Goal: Find specific page/section: Find specific page/section

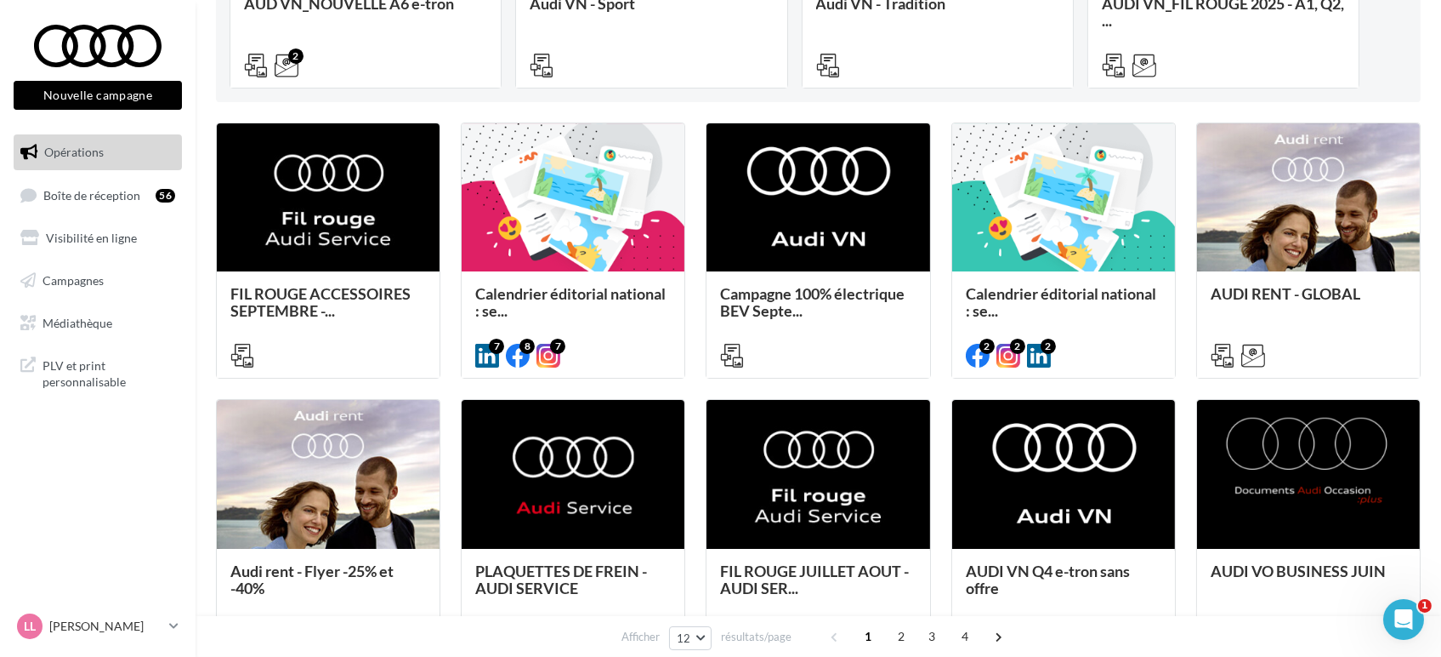
scroll to position [283, 0]
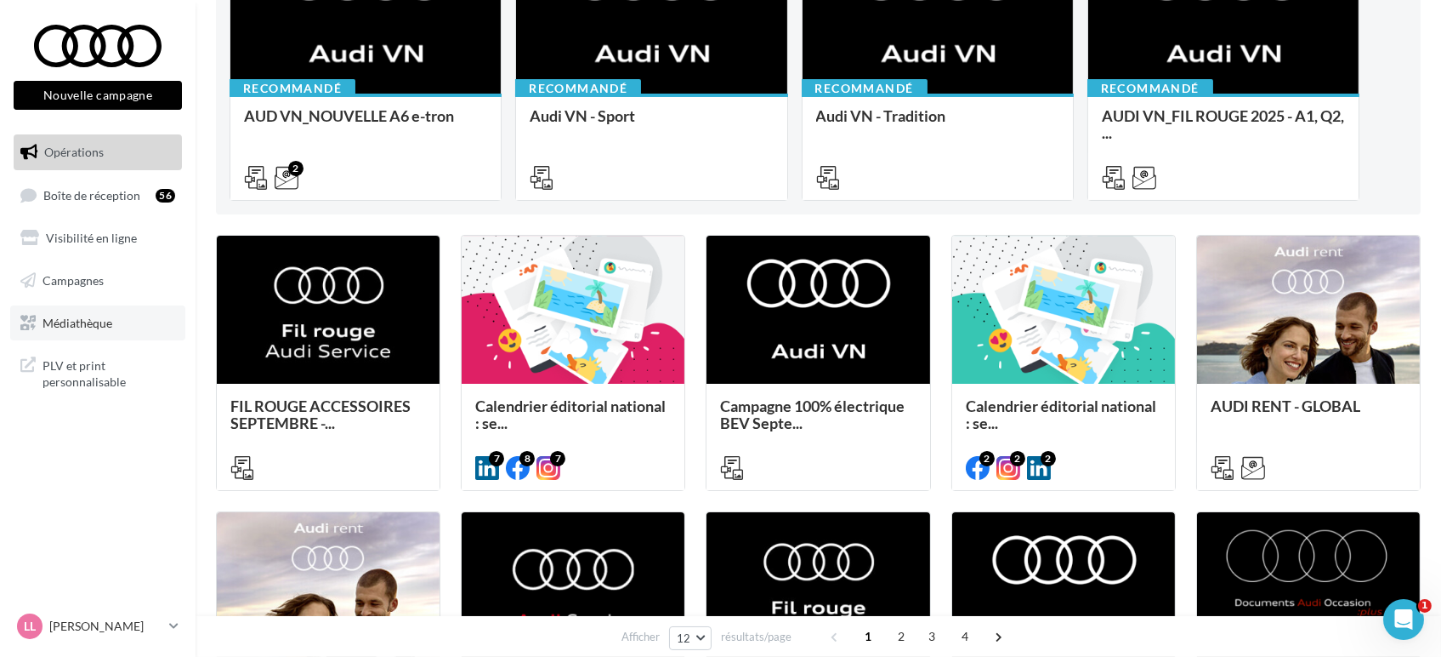
click at [69, 323] on span "Médiathèque" at bounding box center [78, 322] width 70 height 14
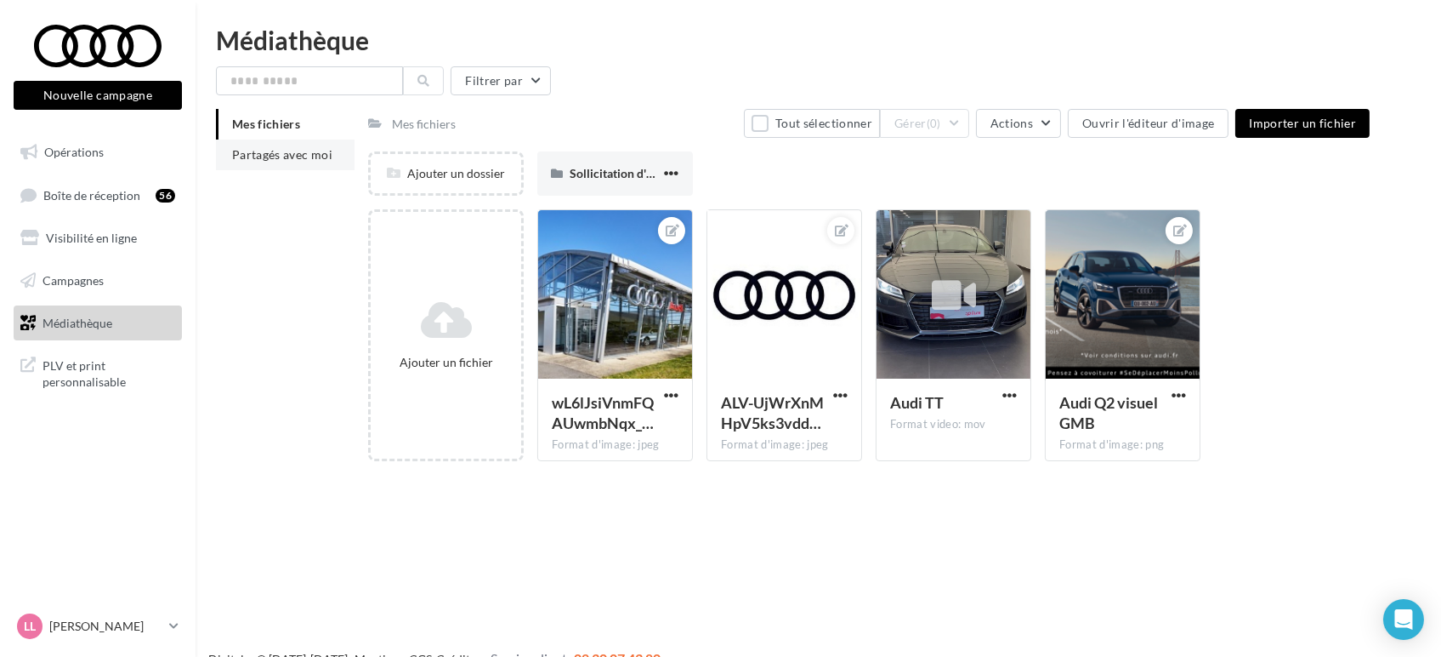
click at [283, 142] on li "Partagés avec moi" at bounding box center [285, 154] width 139 height 31
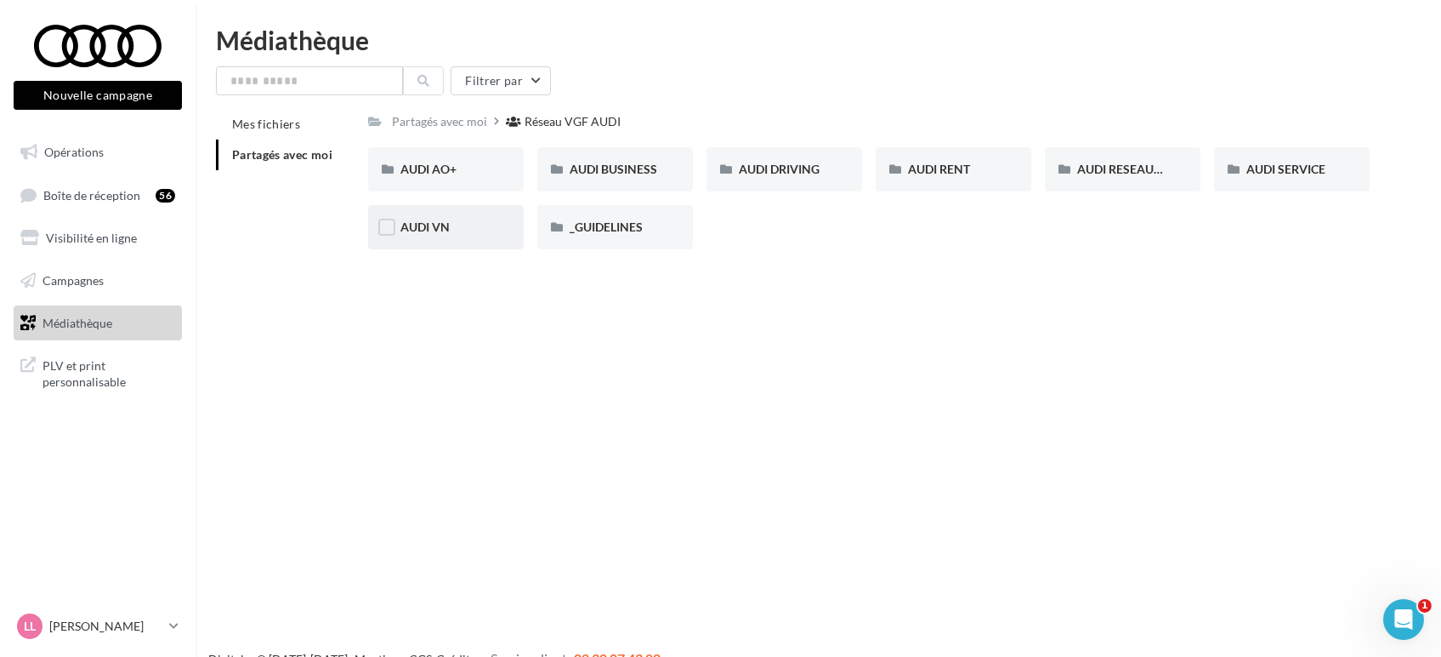
click at [451, 225] on div "AUDI VN" at bounding box center [446, 227] width 91 height 17
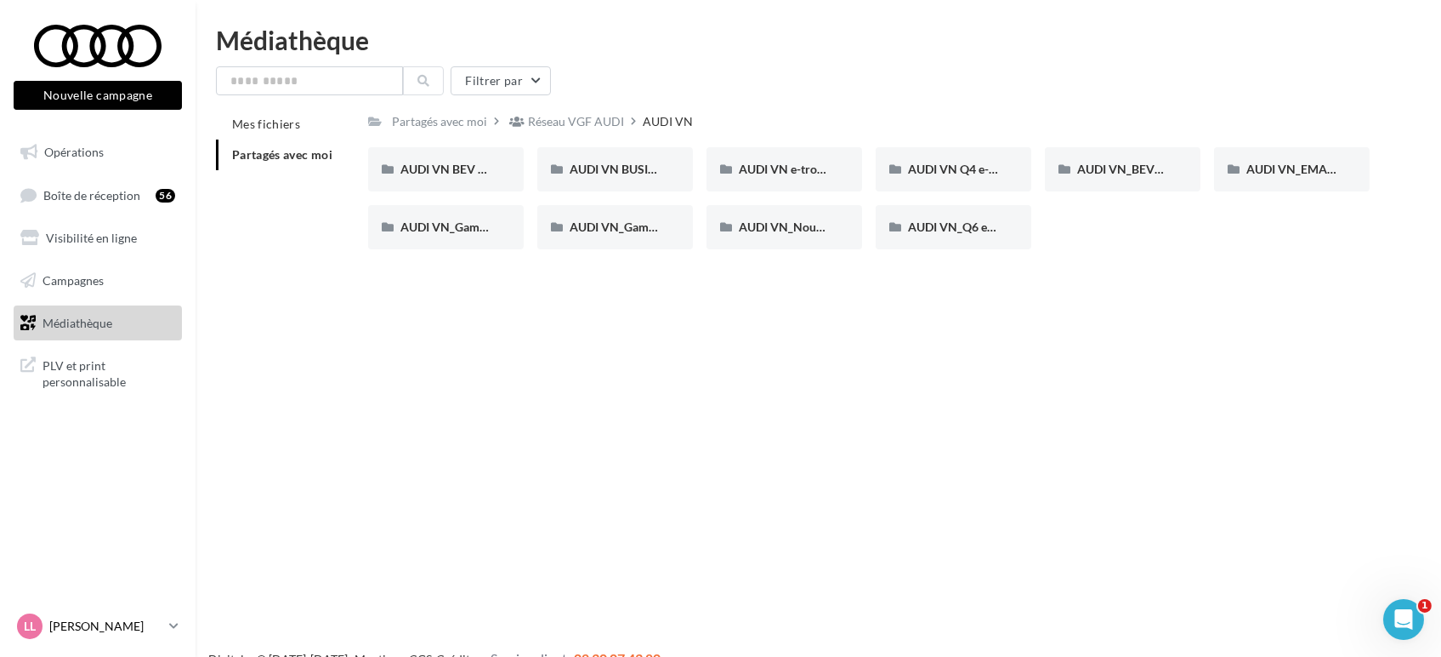
click at [128, 614] on div "LL Lucas LEGRAND audi-lule-61004" at bounding box center [89, 626] width 145 height 26
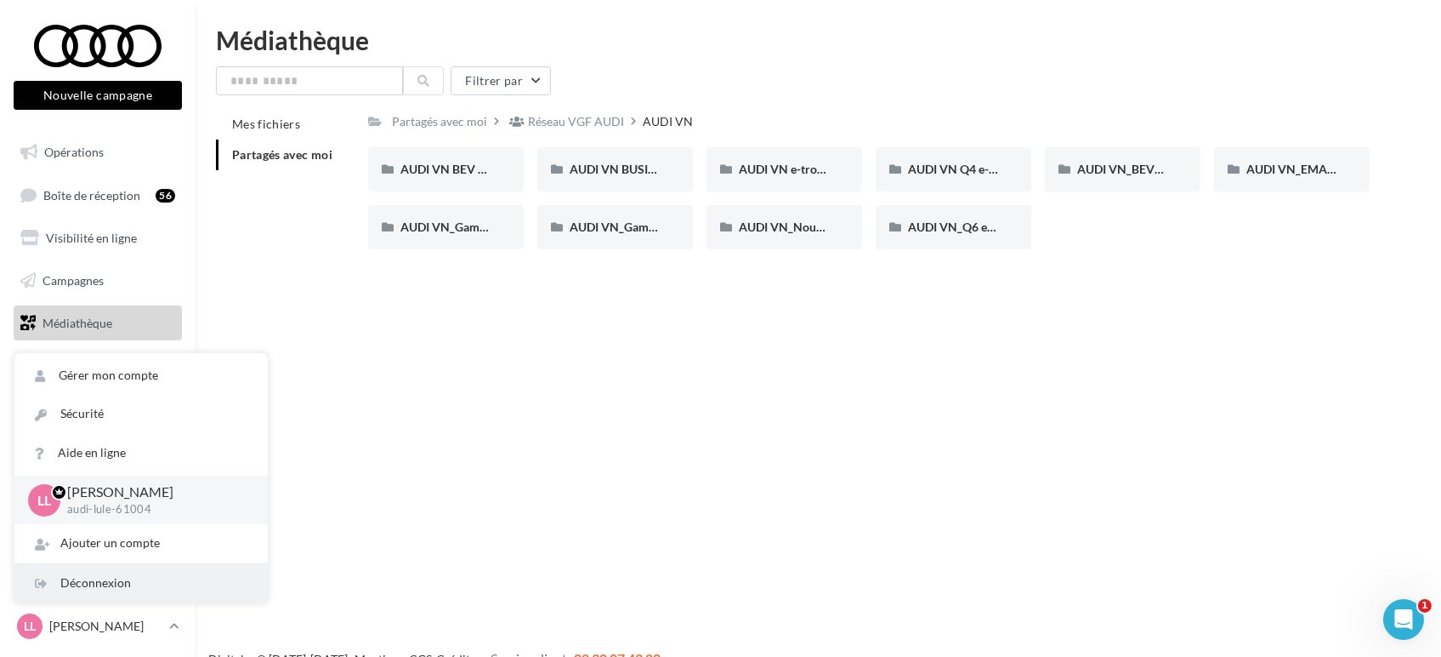
click at [140, 594] on div "Déconnexion" at bounding box center [140, 583] width 253 height 38
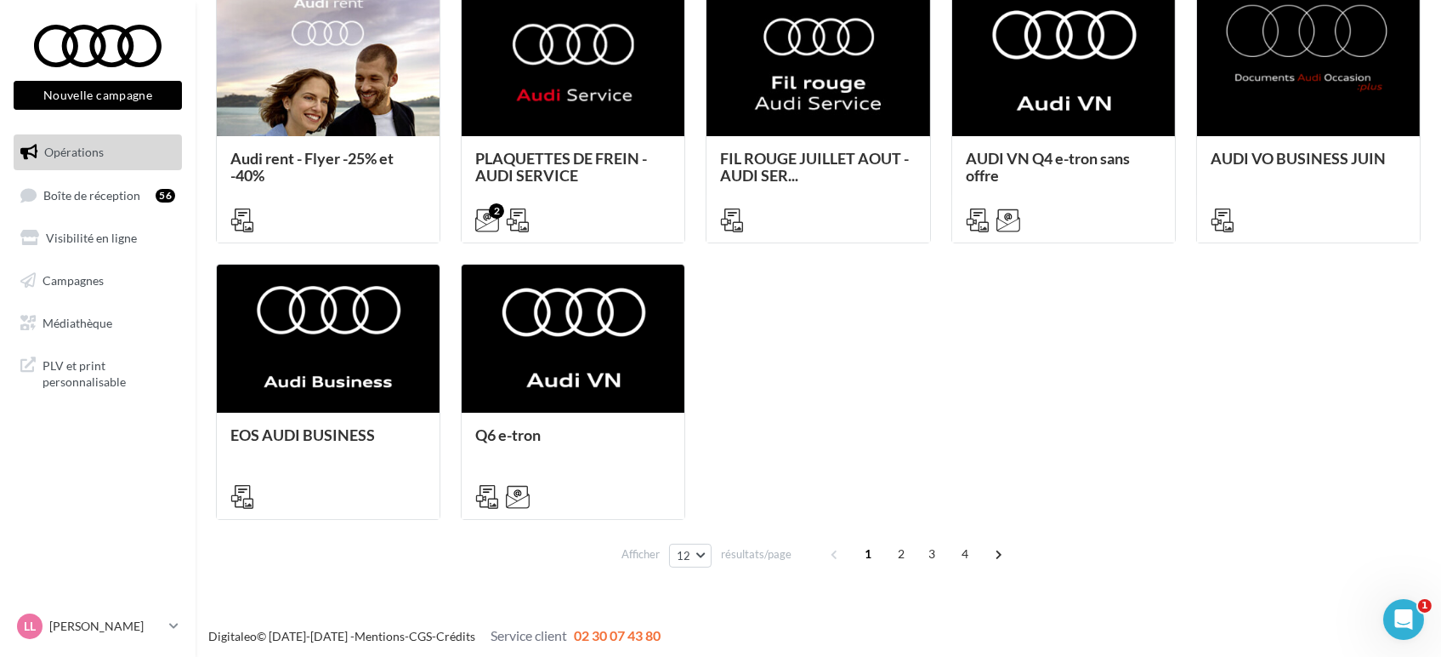
scroll to position [811, 0]
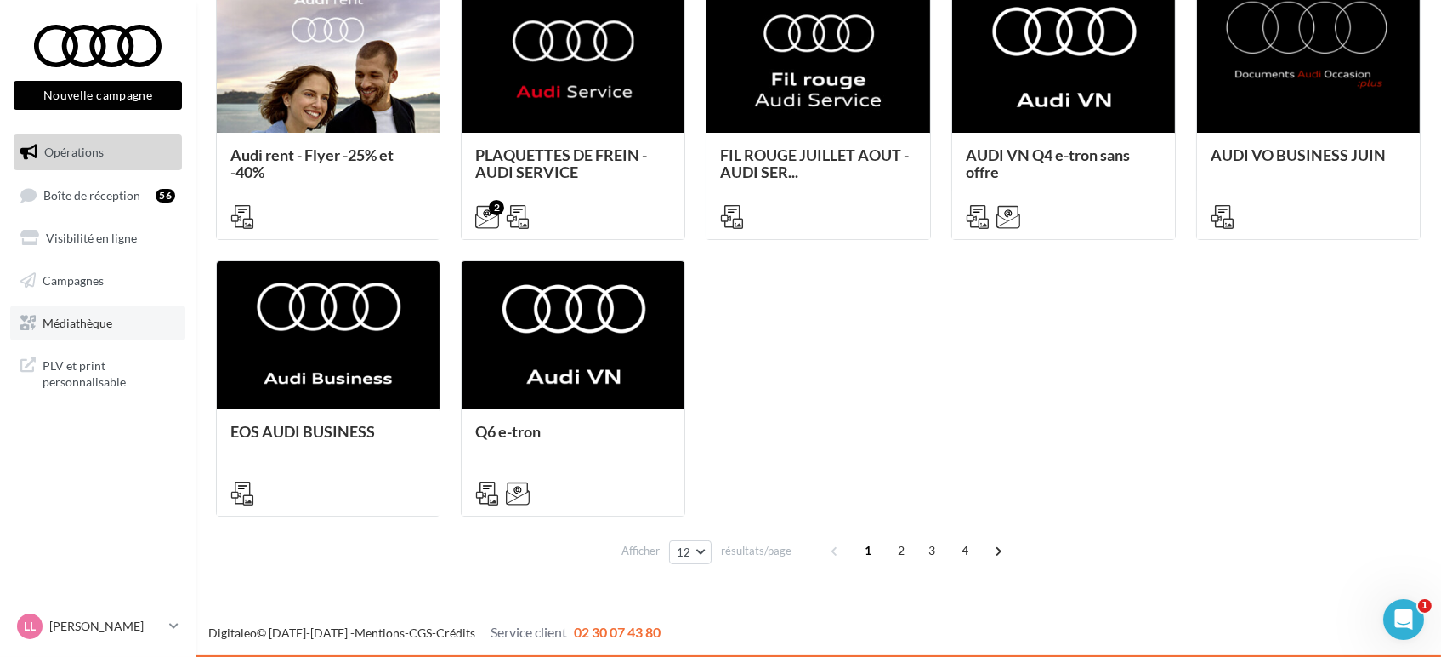
click at [68, 325] on span "Médiathèque" at bounding box center [78, 322] width 70 height 14
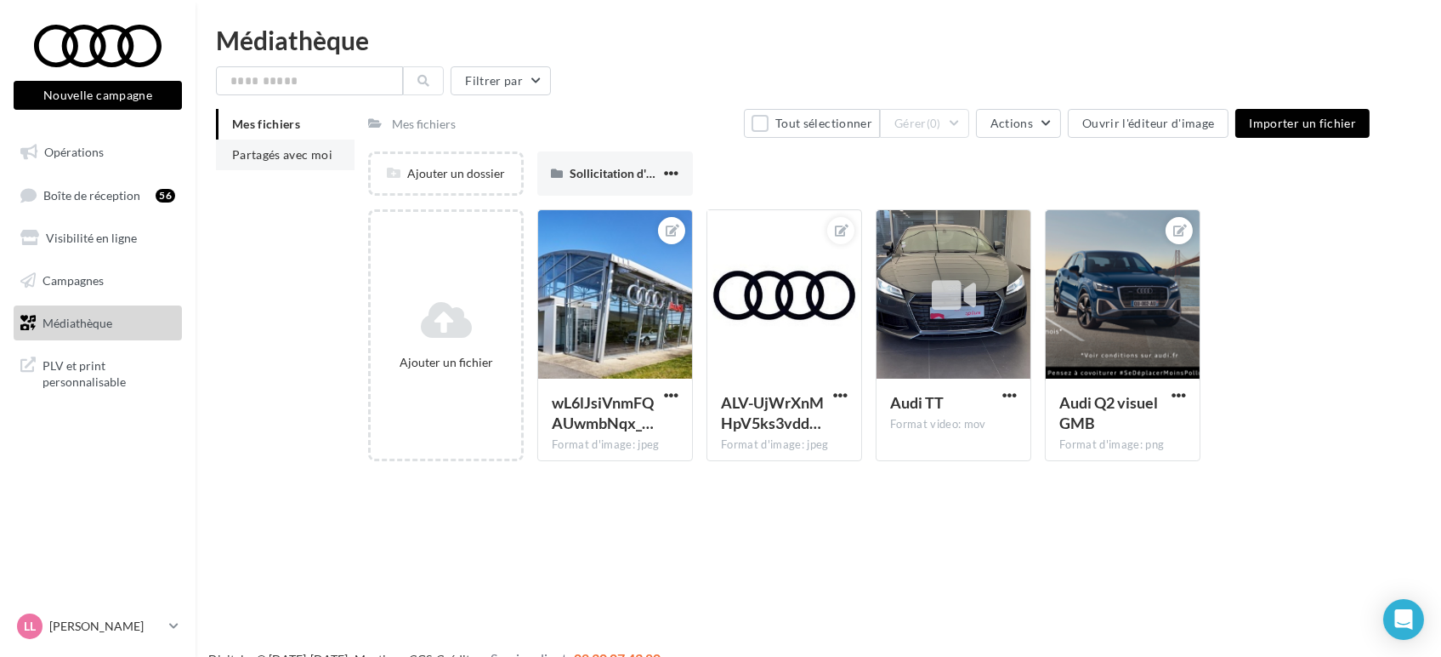
click at [278, 151] on span "Partagés avec moi" at bounding box center [282, 154] width 100 height 14
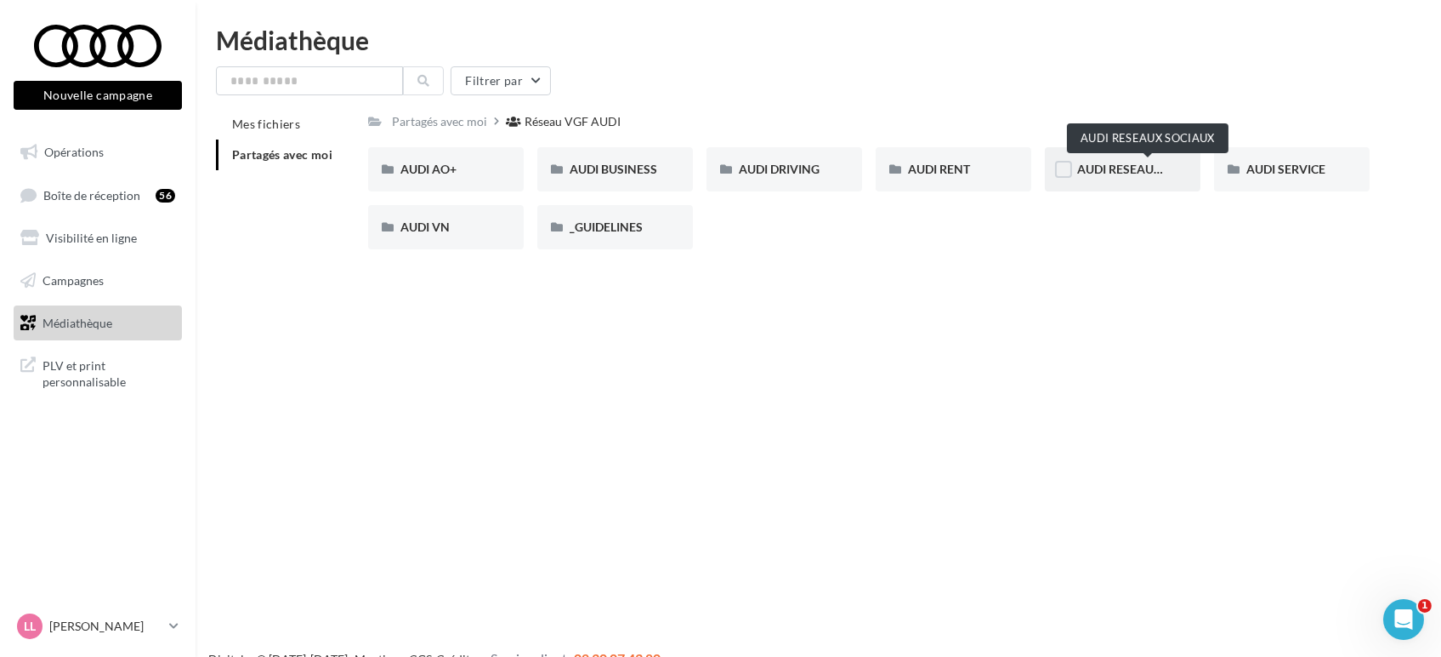
click at [1131, 164] on span "AUDI RESEAUX SOCIAUX" at bounding box center [1147, 169] width 140 height 14
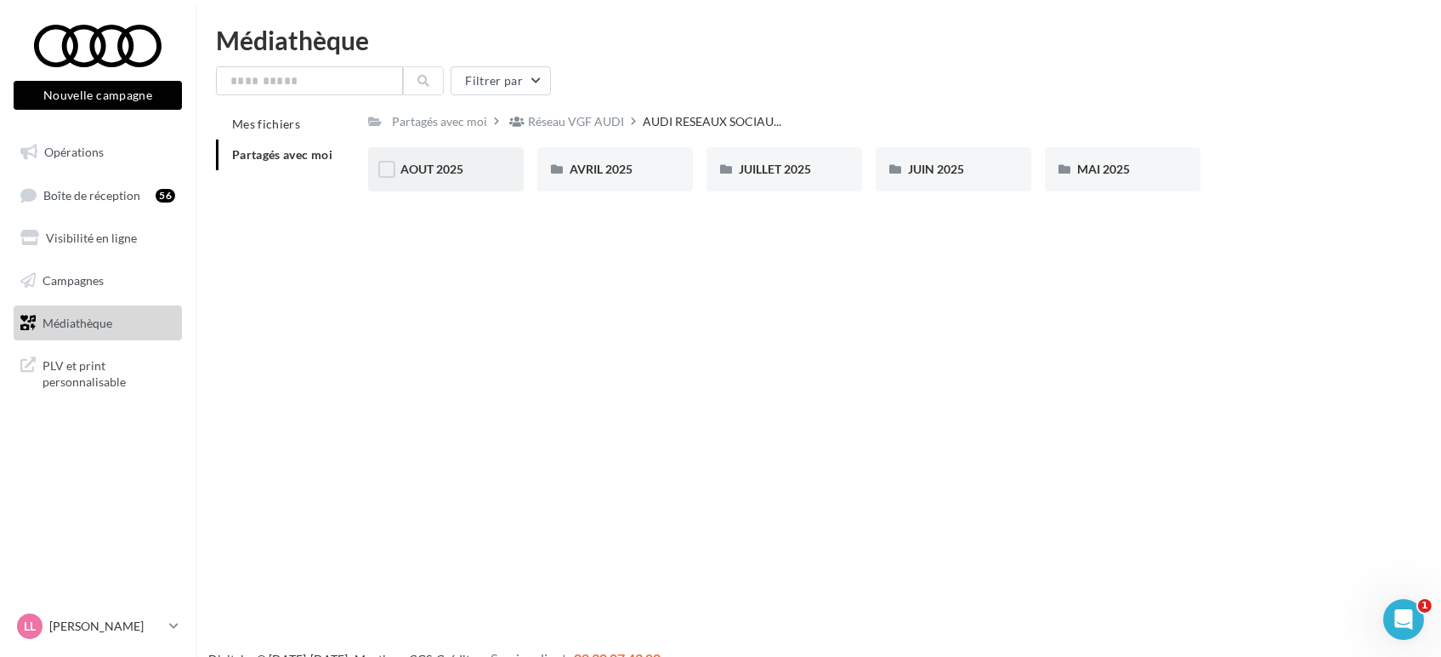
click at [452, 176] on div "AOUT 2025" at bounding box center [446, 169] width 91 height 17
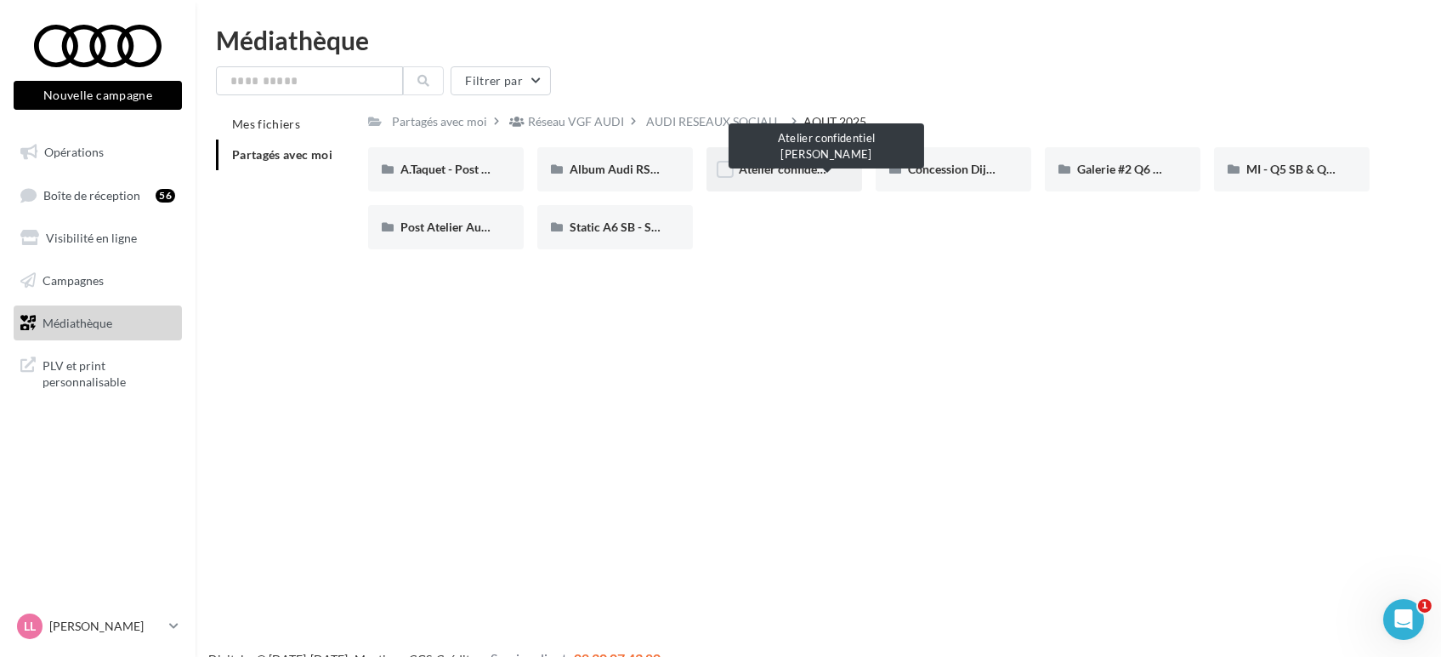
click at [792, 164] on span "Atelier confidentiel Thierry Marx" at bounding box center [839, 169] width 200 height 14
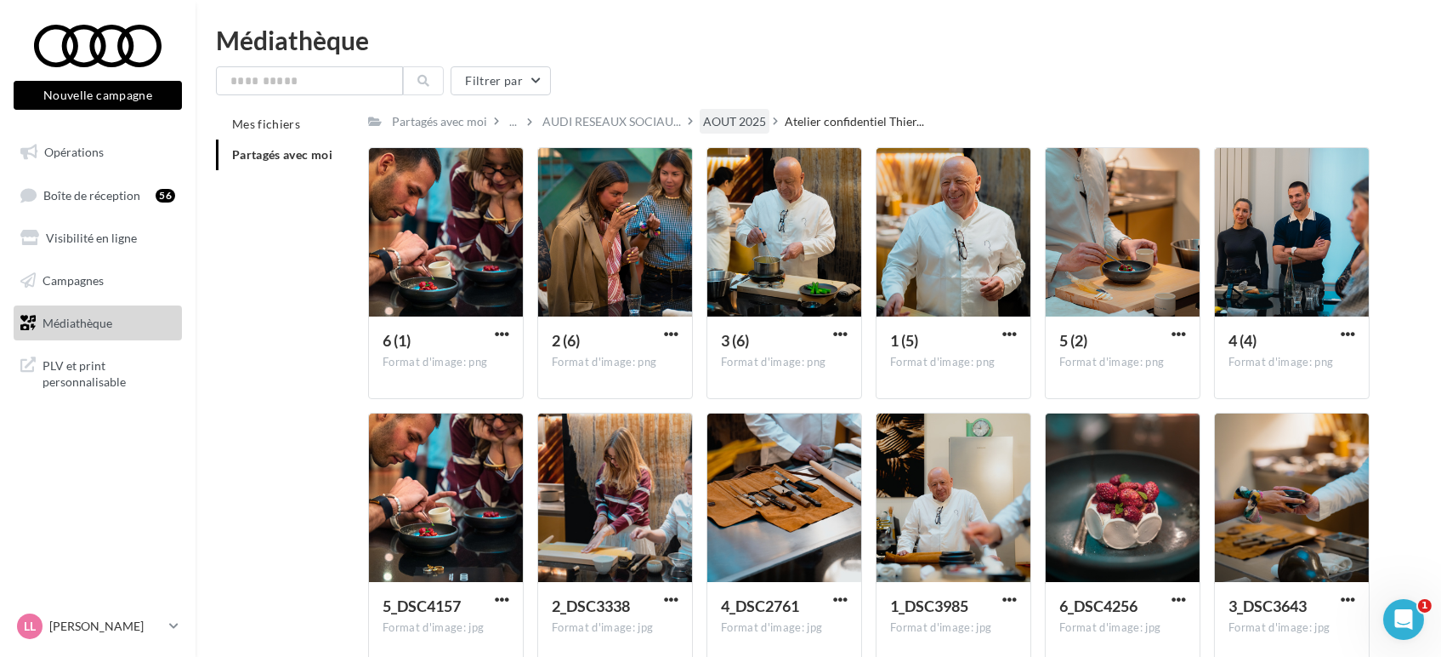
click at [732, 126] on div "AOUT 2025" at bounding box center [734, 121] width 63 height 17
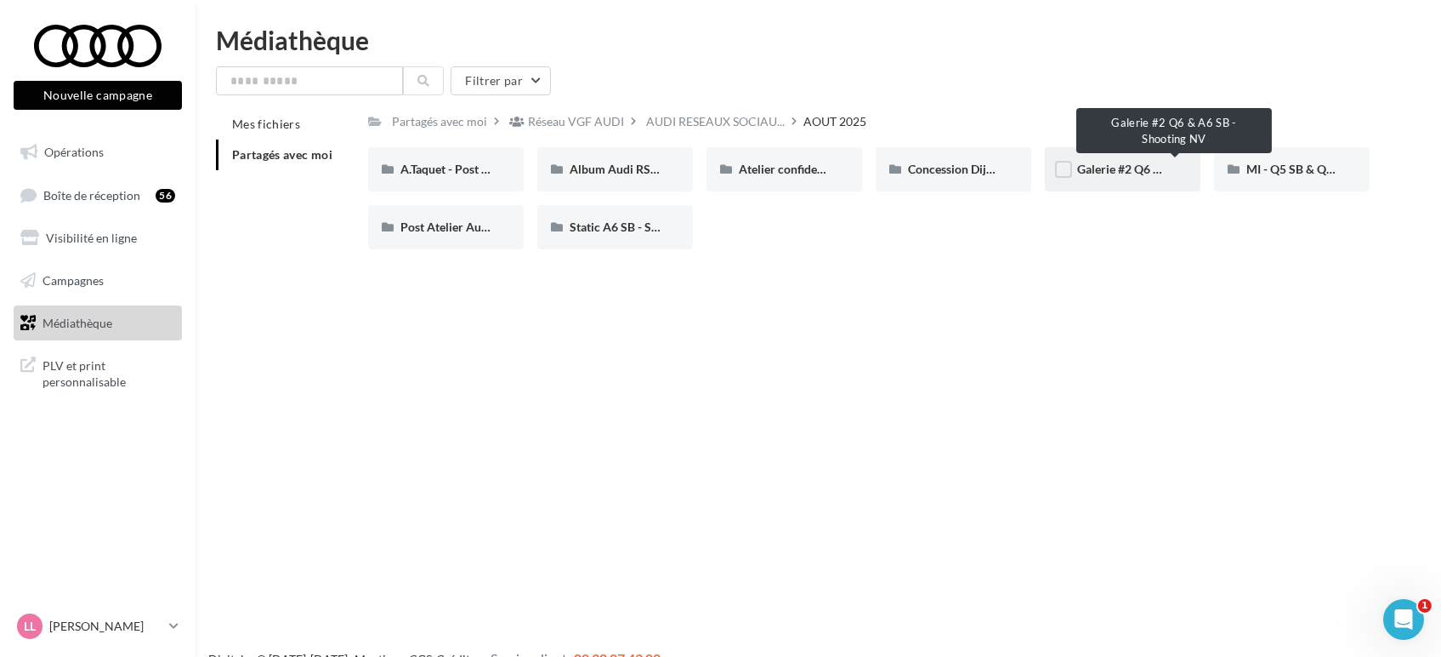
click at [1129, 173] on span "Galerie #2 Q6 & A6 SB - Shooting NV" at bounding box center [1175, 169] width 196 height 14
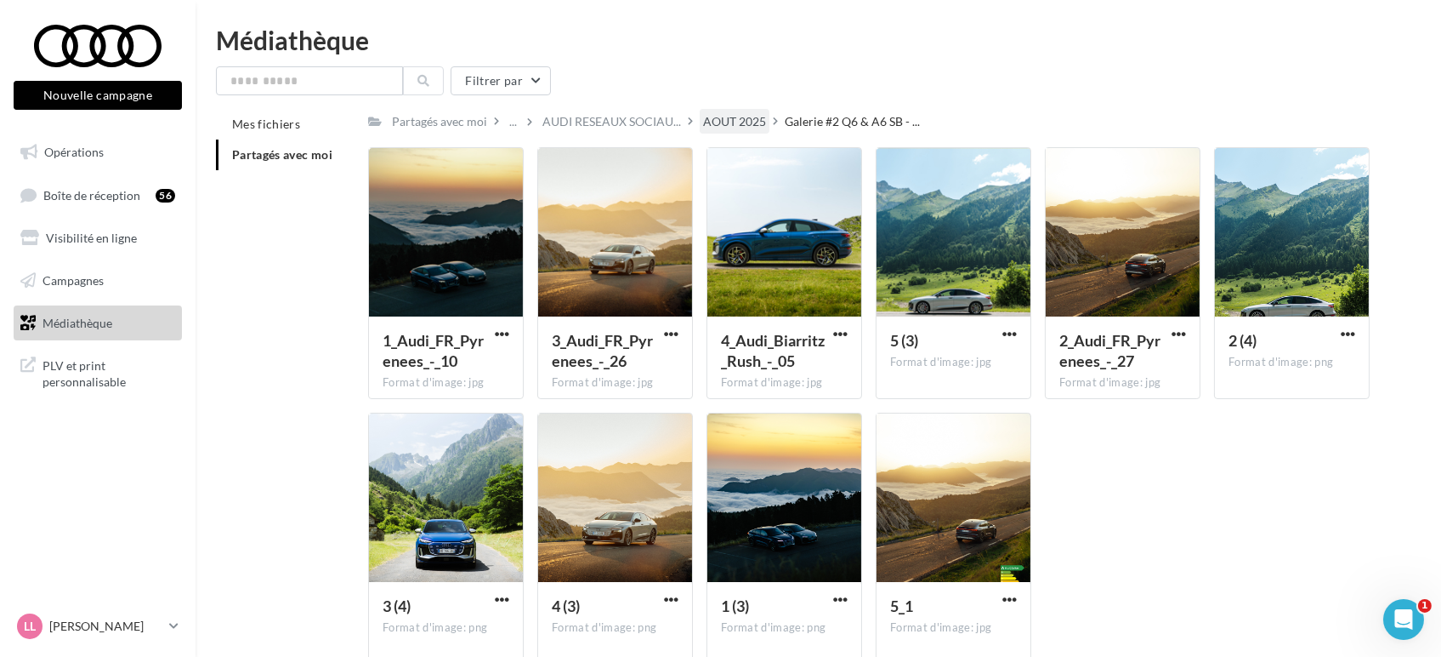
click at [715, 121] on div "AOUT 2025" at bounding box center [734, 121] width 63 height 17
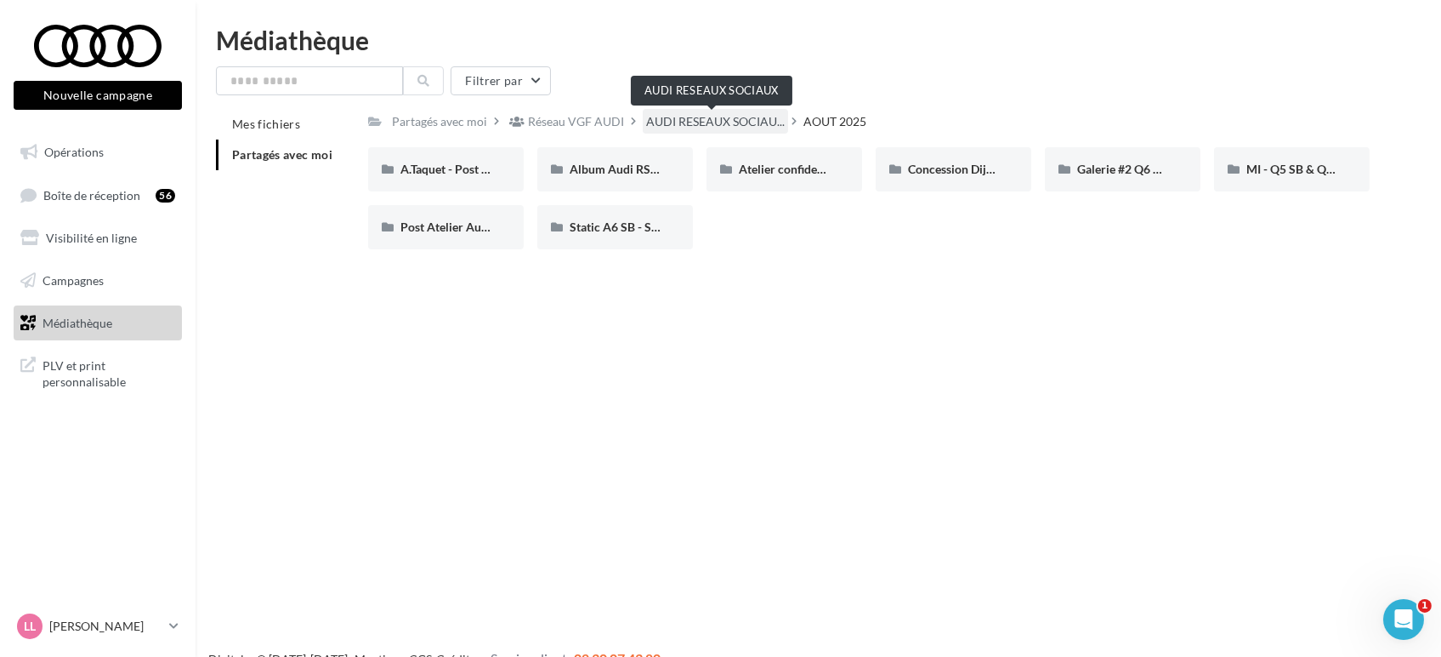
click at [674, 114] on span "AUDI RESEAUX SOCIAU..." at bounding box center [715, 121] width 139 height 17
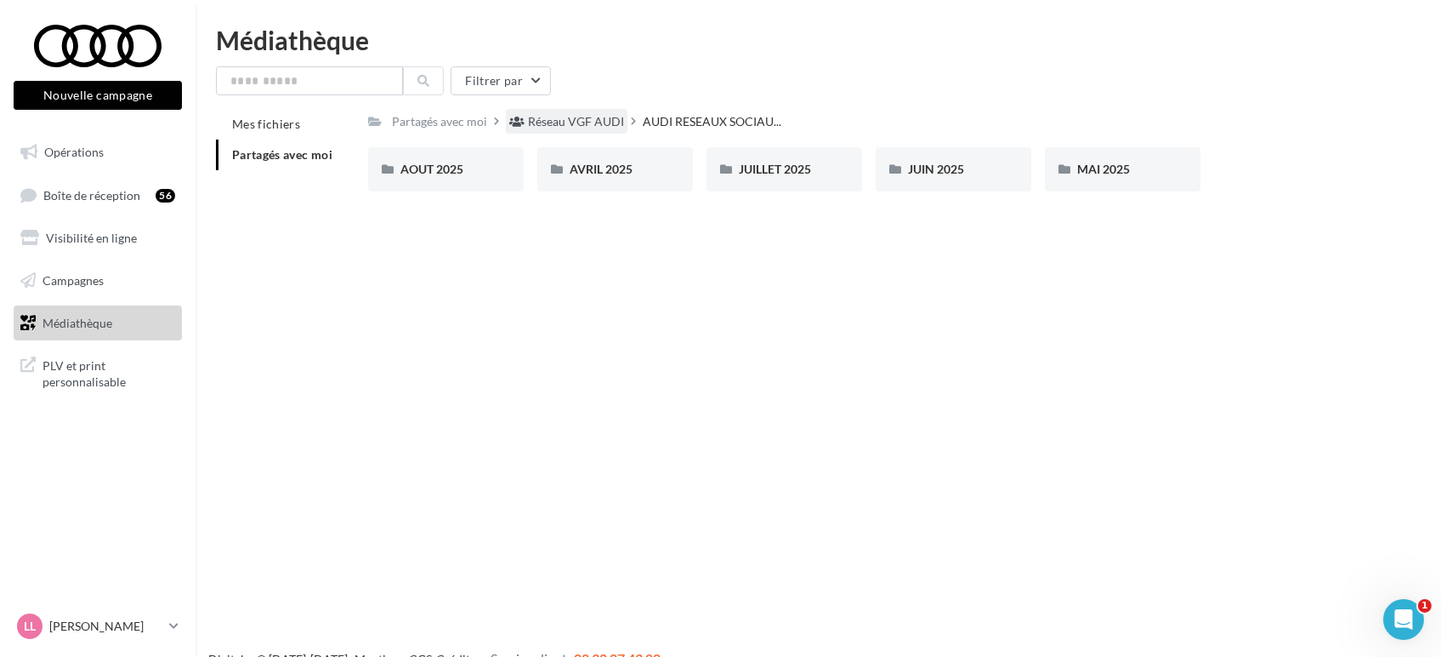
click at [605, 120] on div "Réseau VGF AUDI" at bounding box center [576, 121] width 96 height 17
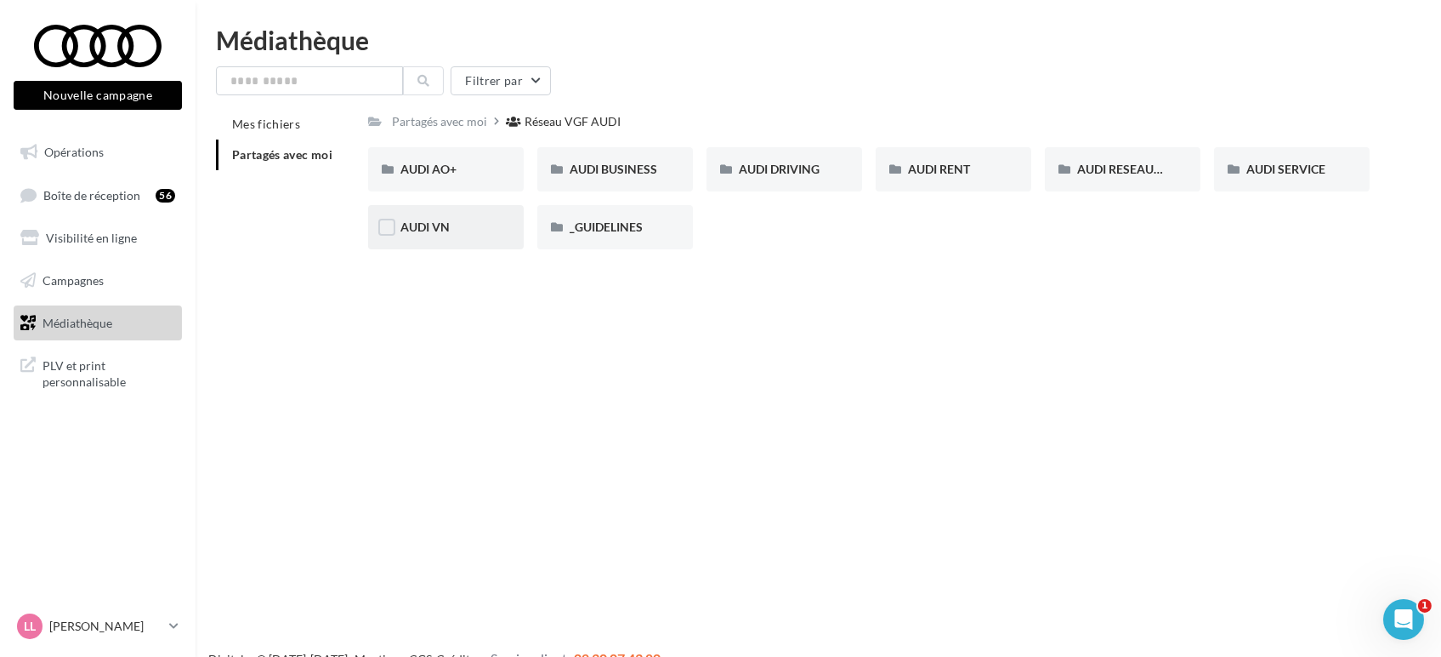
click at [452, 223] on div "AUDI VN" at bounding box center [446, 227] width 91 height 17
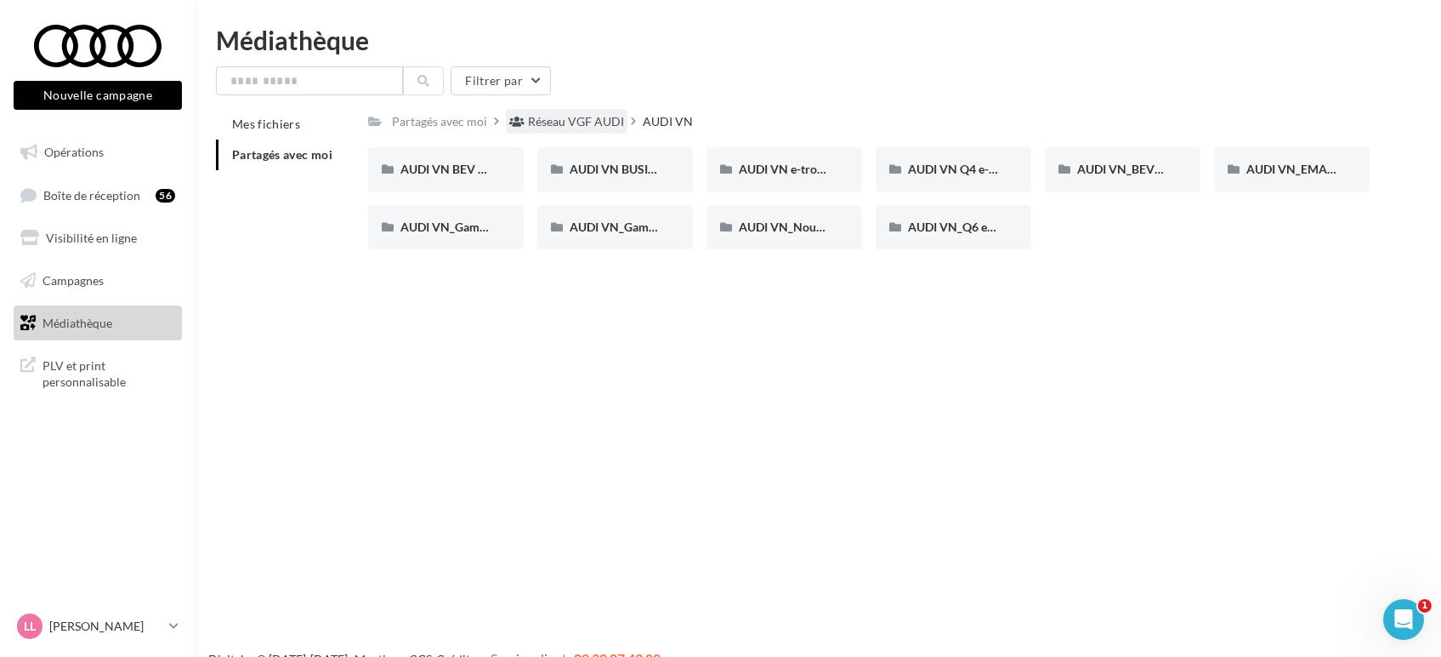
click at [536, 125] on div "Réseau VGF AUDI" at bounding box center [576, 121] width 96 height 17
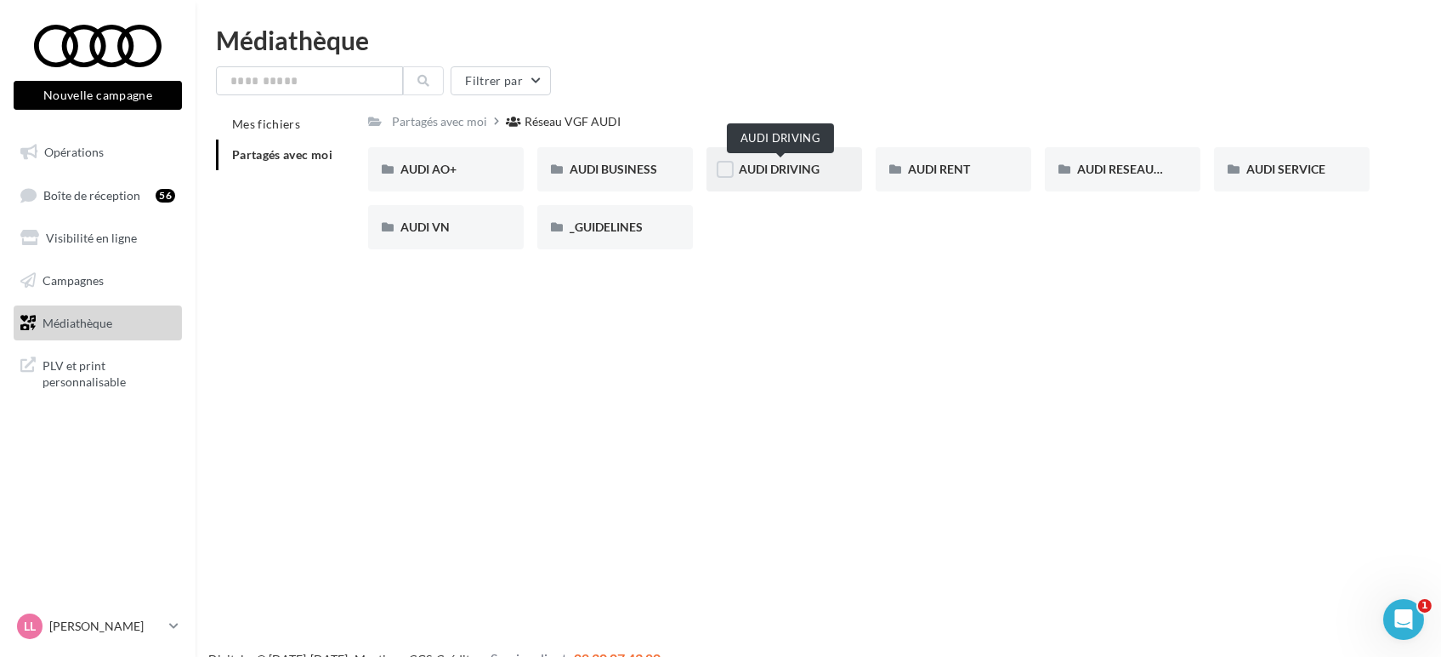
click at [768, 166] on span "AUDI DRIVING" at bounding box center [779, 169] width 81 height 14
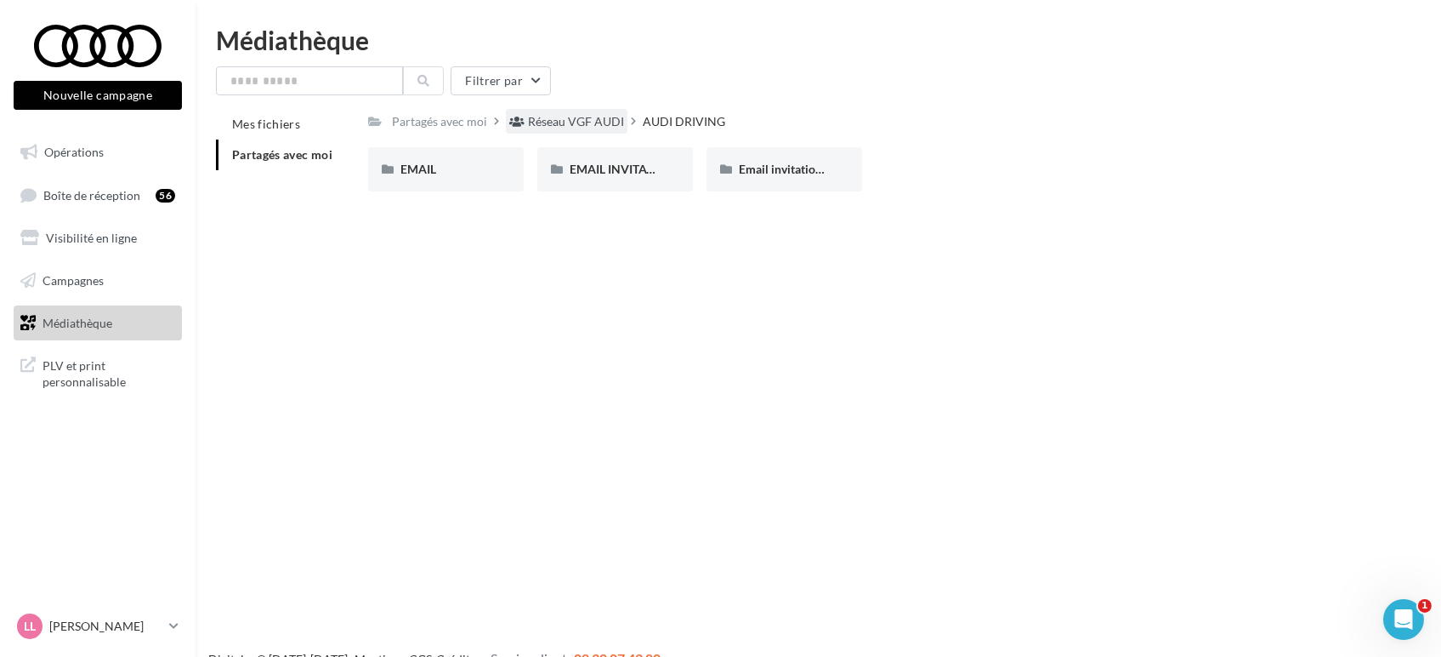
click at [588, 121] on div "Réseau VGF AUDI" at bounding box center [576, 121] width 96 height 17
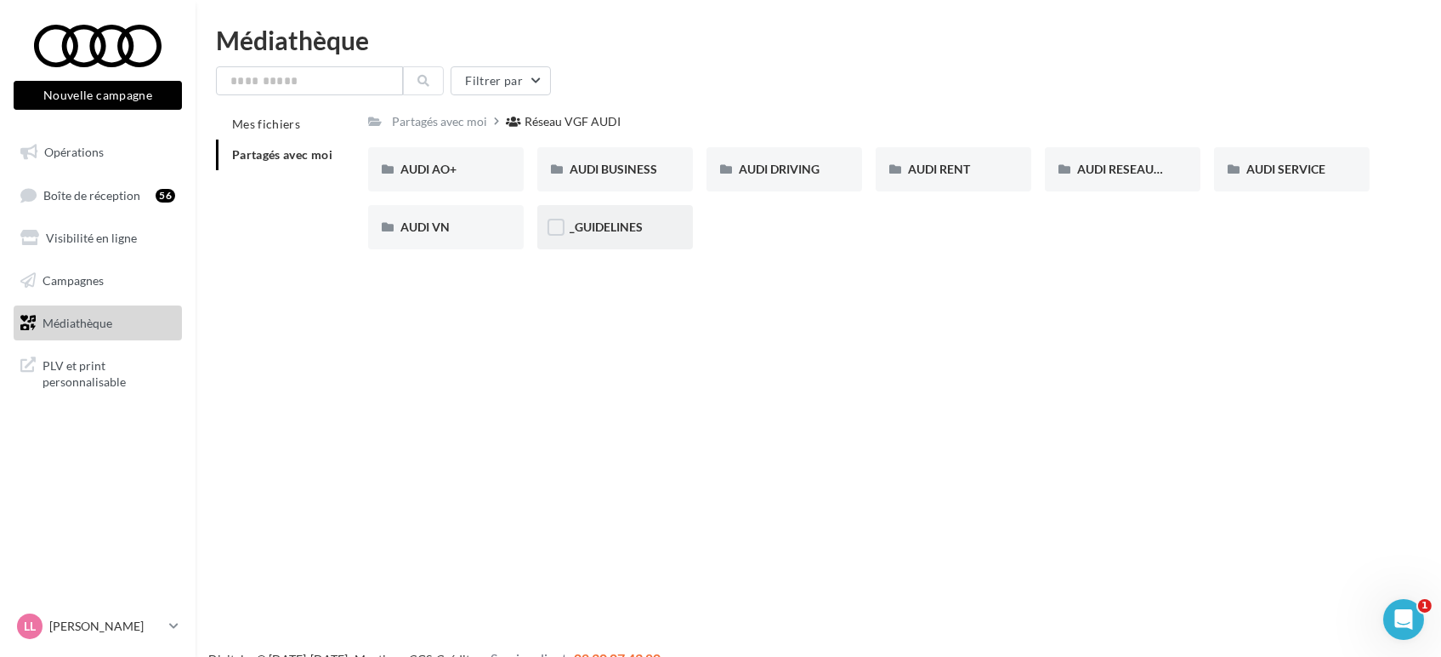
click at [645, 229] on div "_GUIDELINES" at bounding box center [615, 227] width 91 height 17
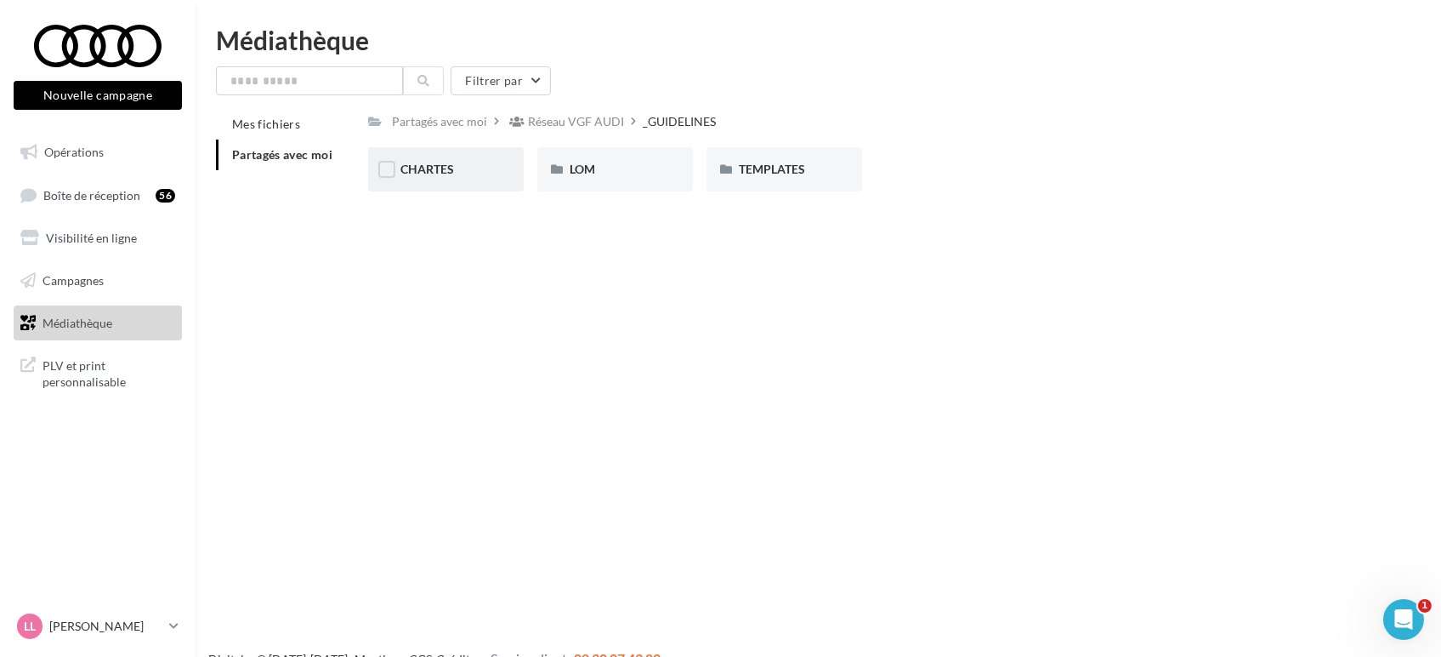
click at [444, 180] on div "CHARTES" at bounding box center [446, 169] width 156 height 44
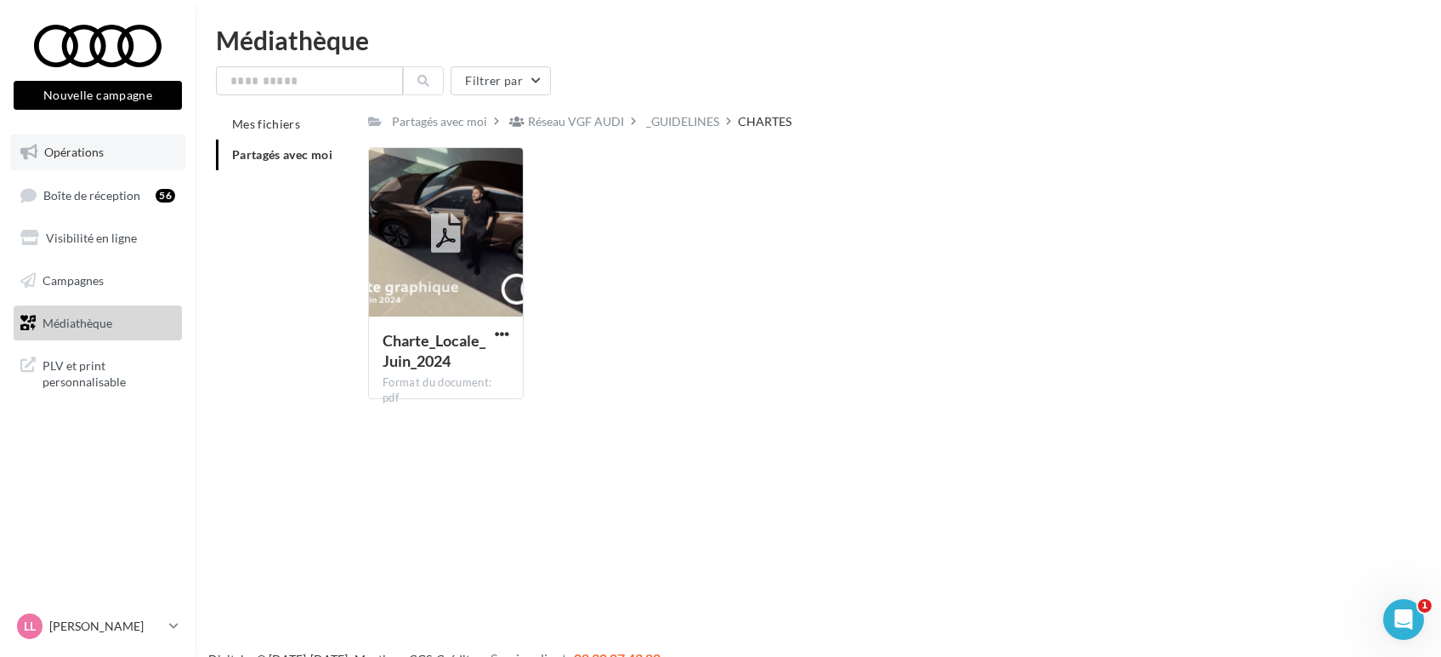
click at [75, 145] on span "Opérations" at bounding box center [74, 152] width 60 height 14
